Goal: Understand process/instructions: Learn how to perform a task or action

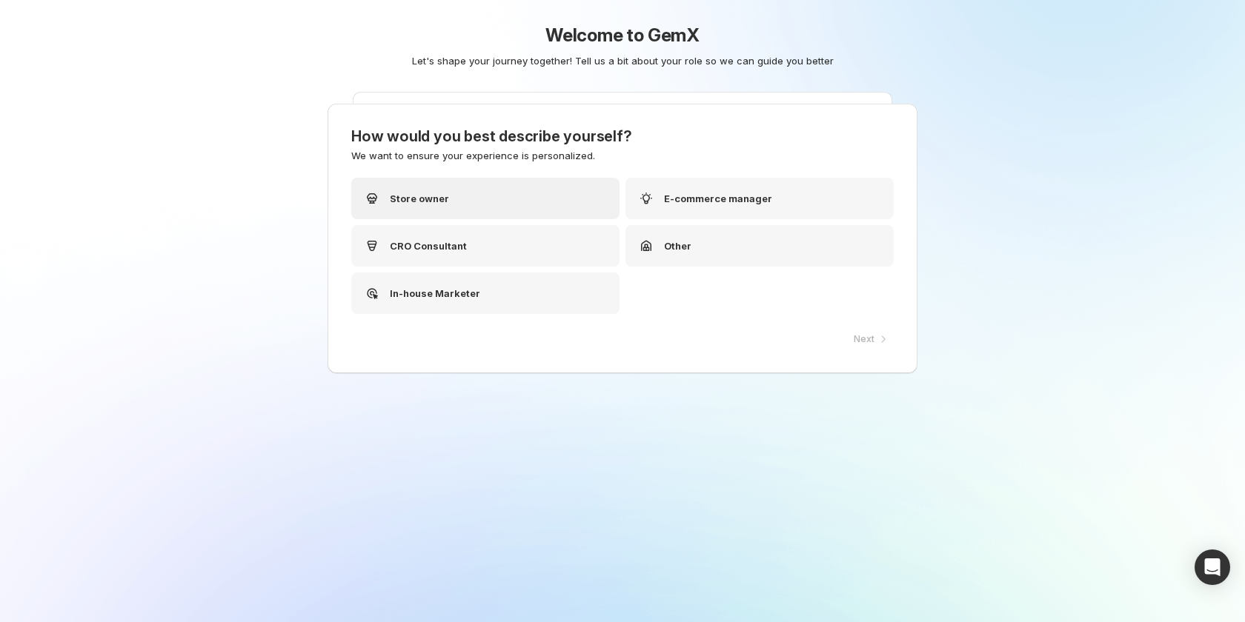
click at [463, 196] on div "Store owner" at bounding box center [485, 198] width 268 height 41
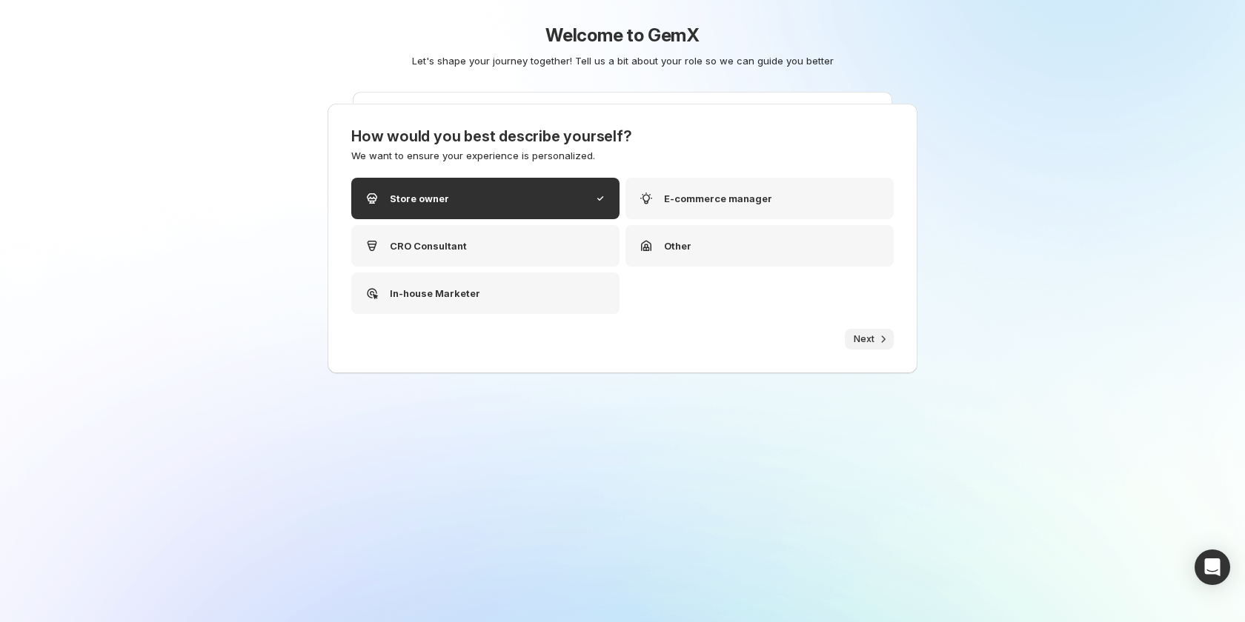
click at [877, 341] on icon "button" at bounding box center [883, 339] width 15 height 15
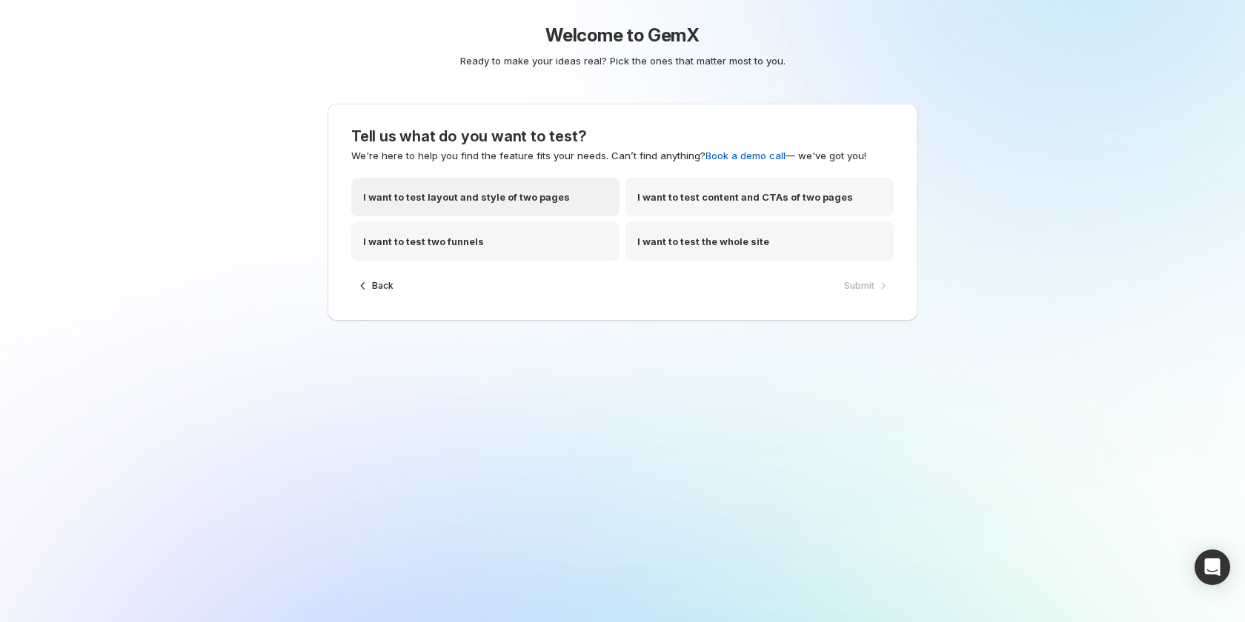
click at [568, 207] on div "I want to test layout and style of two pages" at bounding box center [485, 197] width 268 height 39
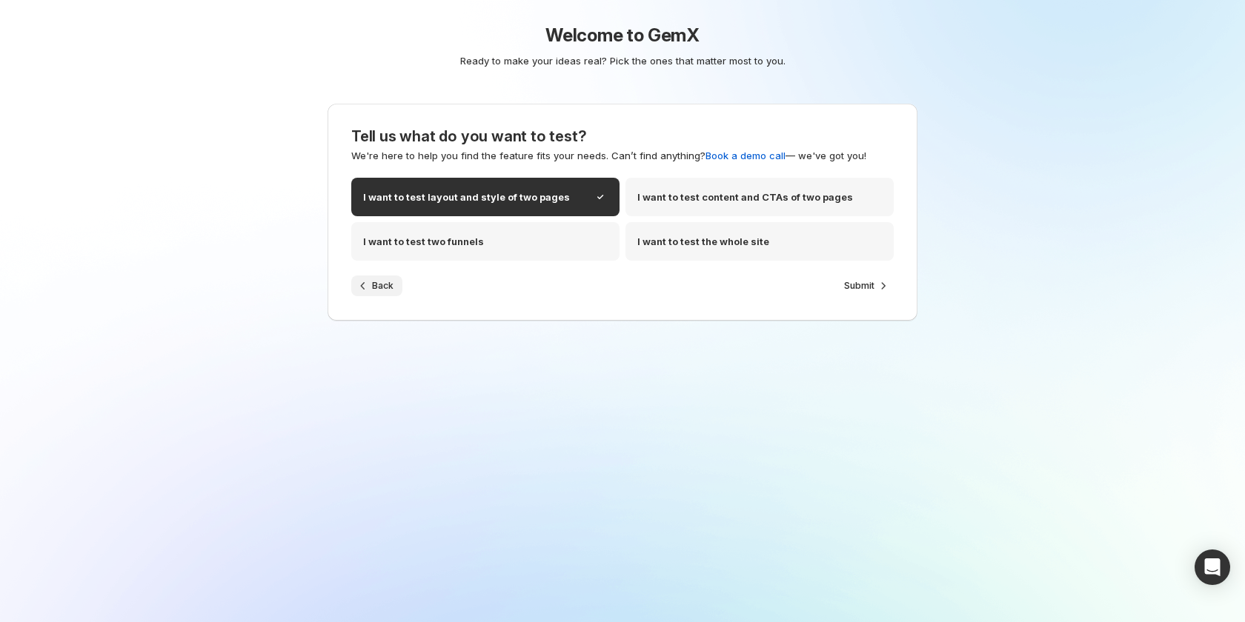
click at [373, 284] on span "Back" at bounding box center [382, 286] width 21 height 12
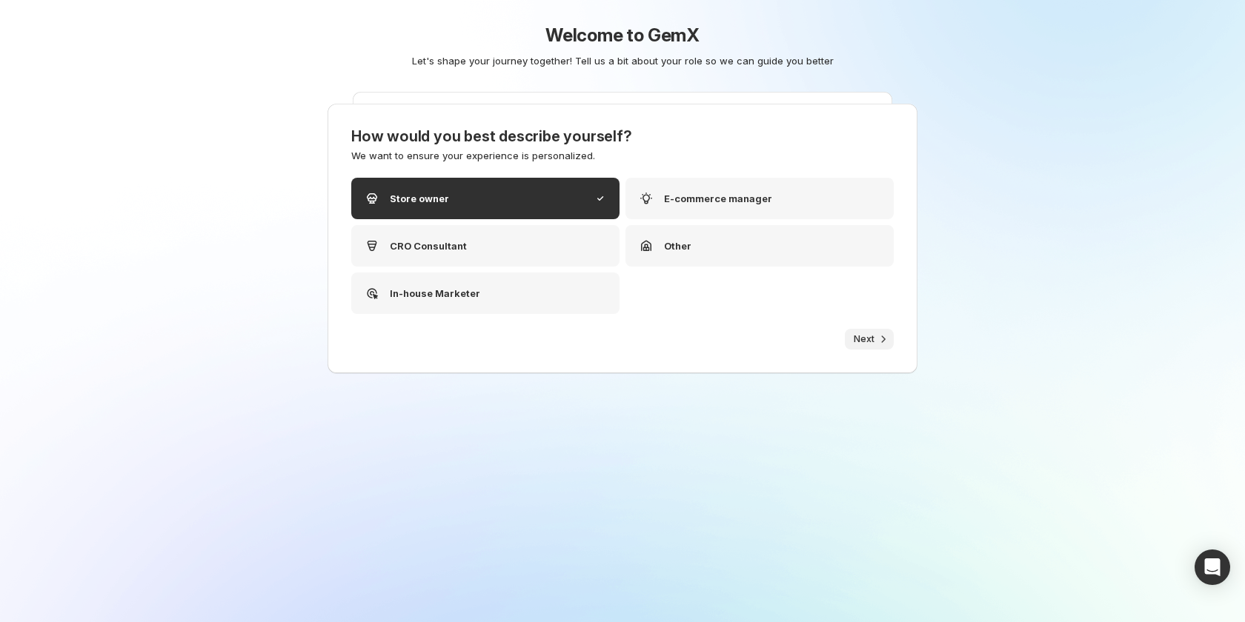
click at [878, 332] on icon "button" at bounding box center [883, 339] width 15 height 15
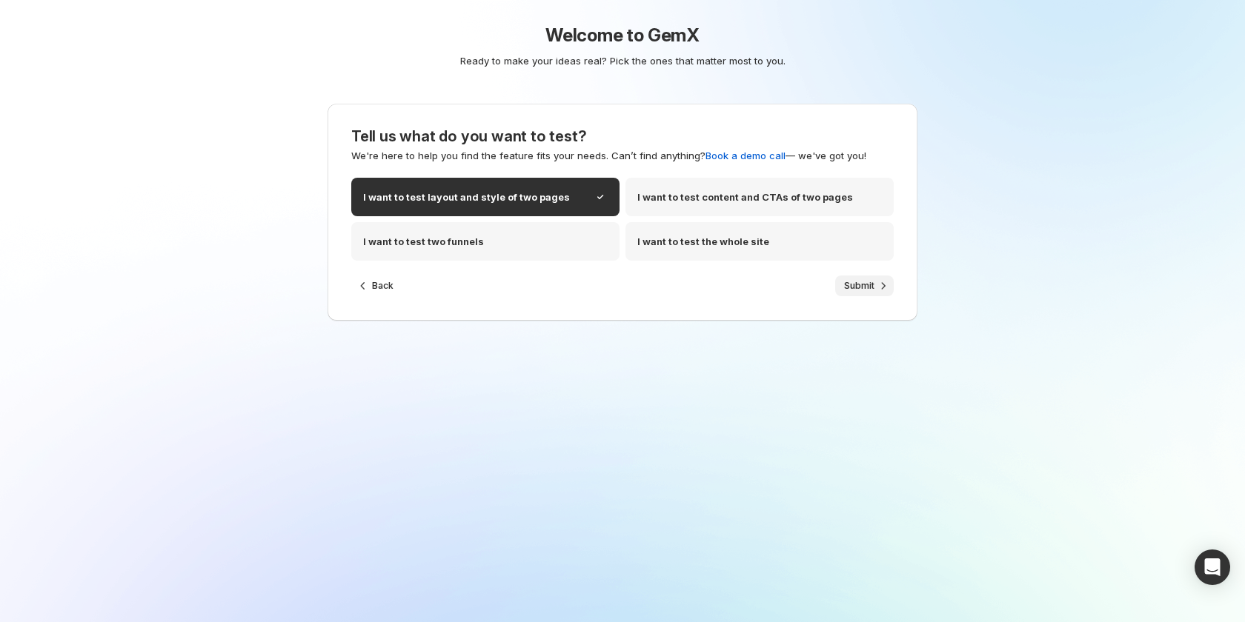
click at [878, 283] on icon "button" at bounding box center [883, 286] width 15 height 15
